Goal: Transaction & Acquisition: Obtain resource

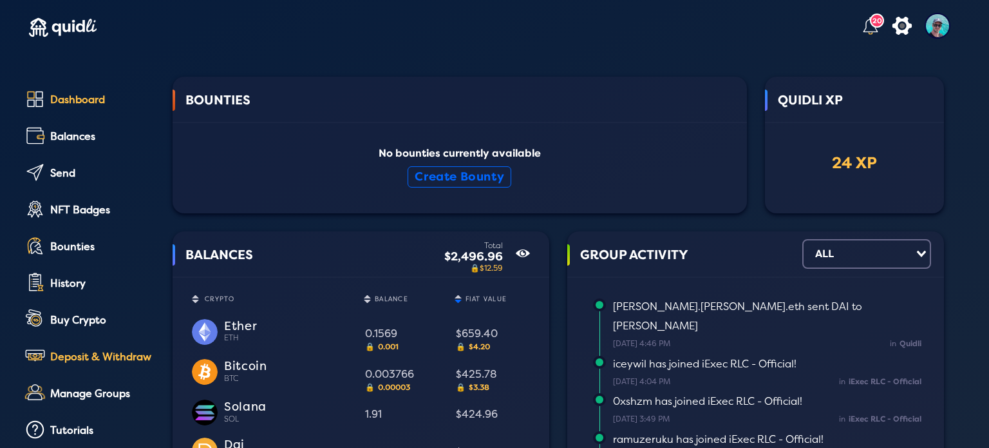
click at [82, 355] on div "Deposit & Withdraw" at bounding box center [102, 357] width 104 height 12
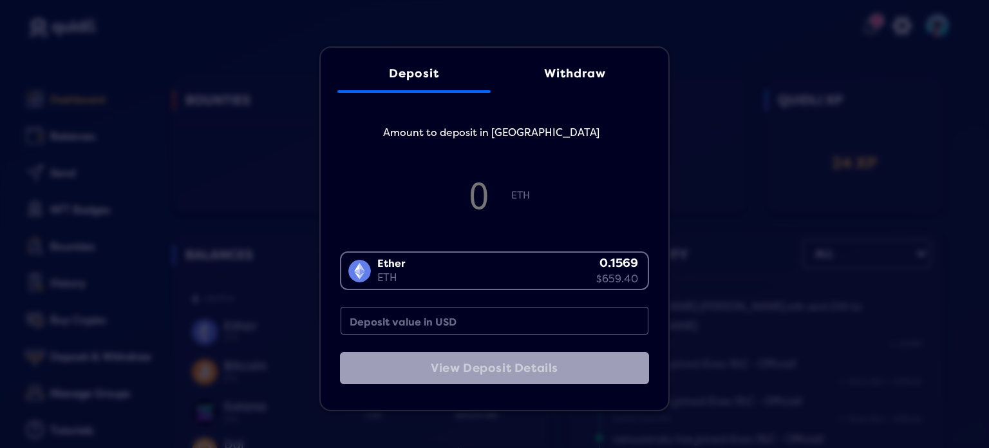
click at [570, 70] on div "Withdraw" at bounding box center [574, 74] width 127 height 14
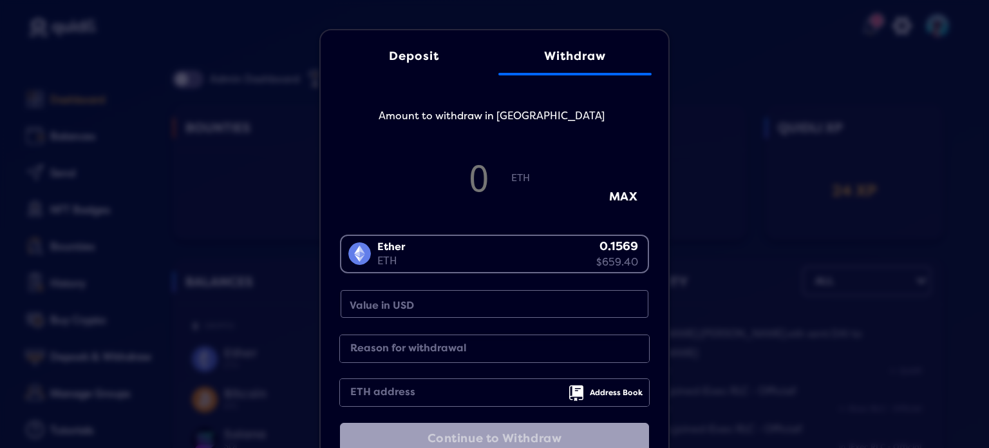
click at [407, 60] on div "Deposit" at bounding box center [413, 57] width 127 height 14
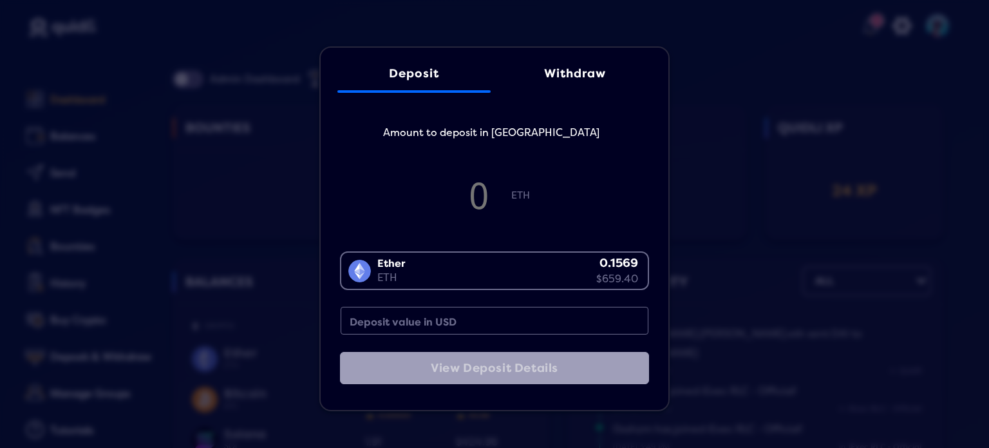
click at [701, 98] on div "Deposit Withdraw Amount to deposit in ETH ETH Ether ETH 0.1569 $659.40 Loading.…" at bounding box center [494, 224] width 989 height 448
